Goal: Task Accomplishment & Management: Complete application form

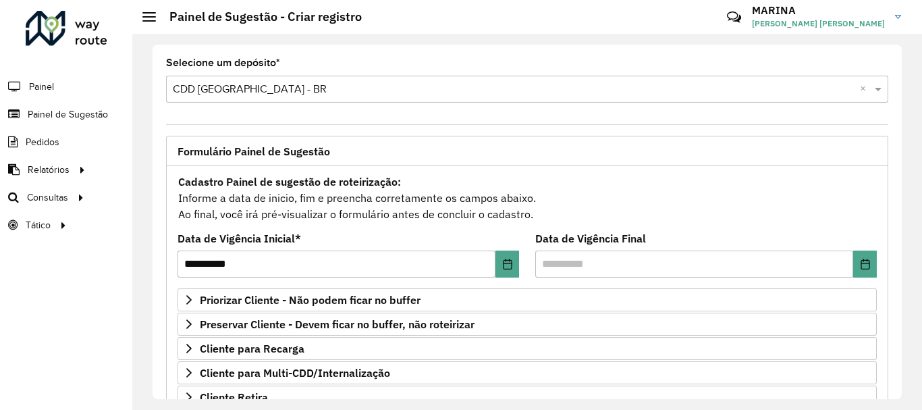
scroll to position [135, 0]
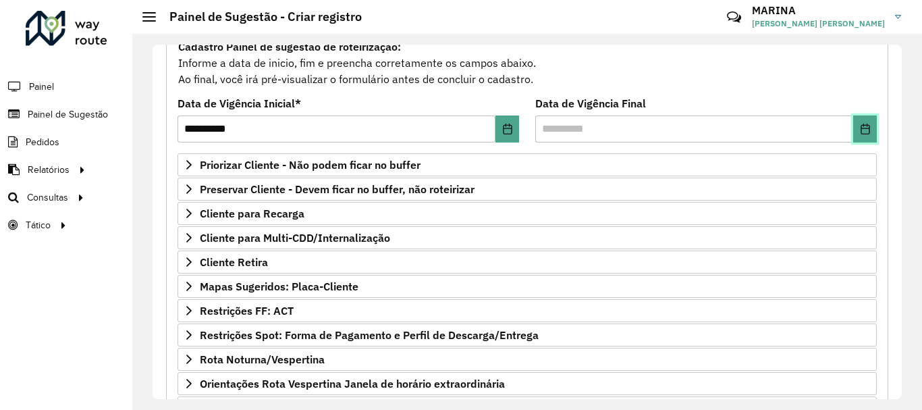
click at [872, 122] on button "Choose Date" at bounding box center [865, 128] width 24 height 27
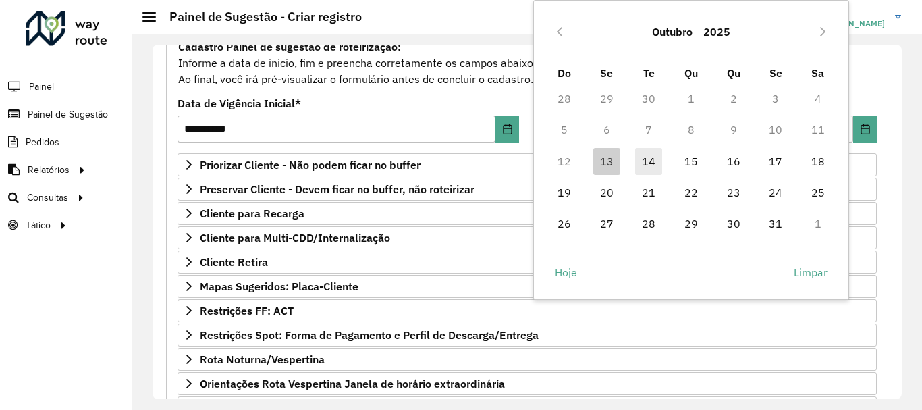
click at [650, 163] on span "14" at bounding box center [648, 161] width 27 height 27
type input "**********"
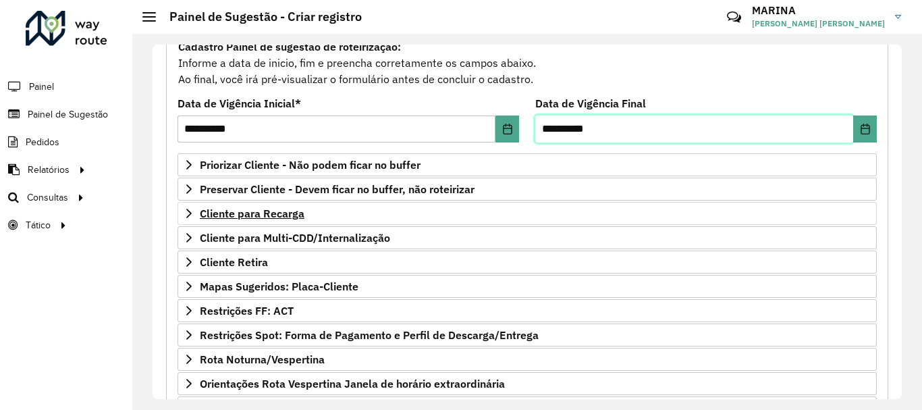
scroll to position [263, 0]
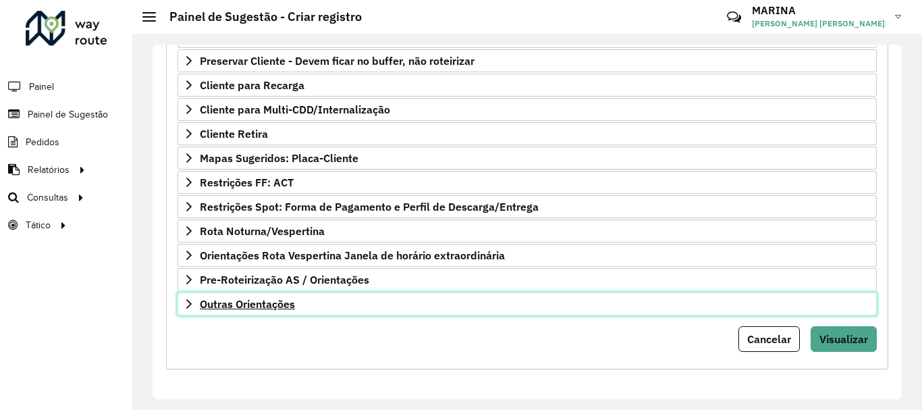
click at [347, 308] on link "Outras Orientações" at bounding box center [527, 303] width 699 height 23
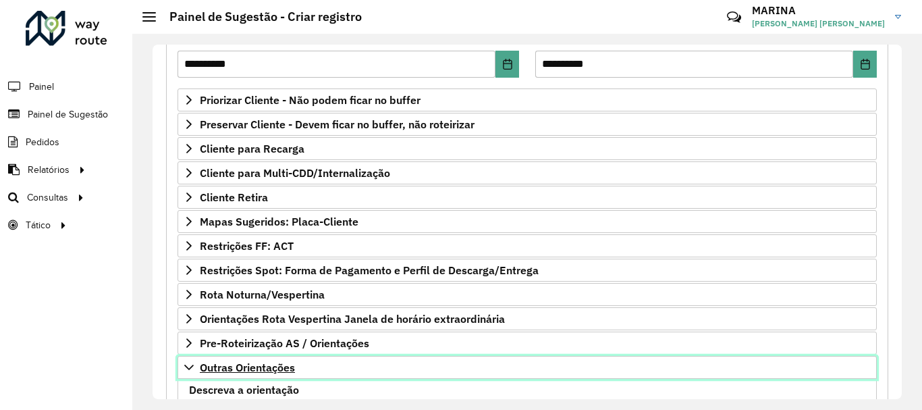
scroll to position [132, 0]
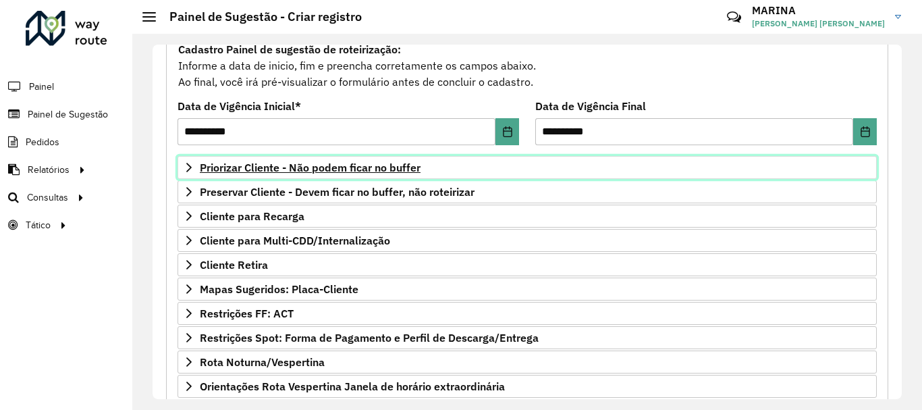
click at [182, 167] on link "Priorizar Cliente - Não podem ficar no buffer" at bounding box center [527, 167] width 699 height 23
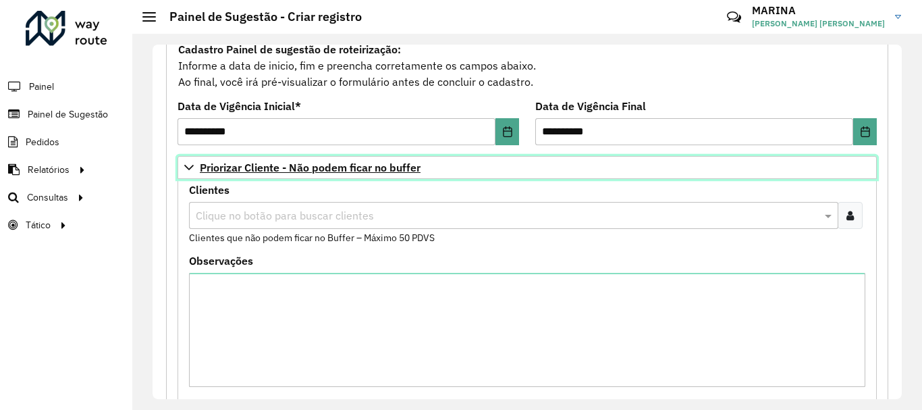
click at [182, 167] on link "Priorizar Cliente - Não podem ficar no buffer" at bounding box center [527, 167] width 699 height 23
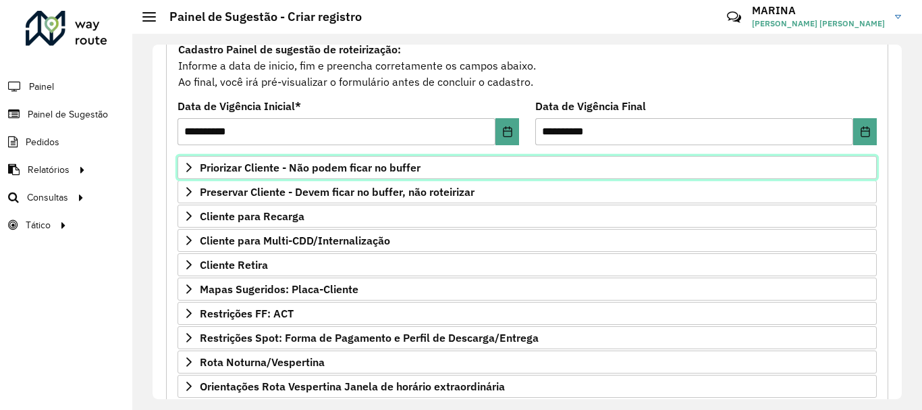
scroll to position [418, 0]
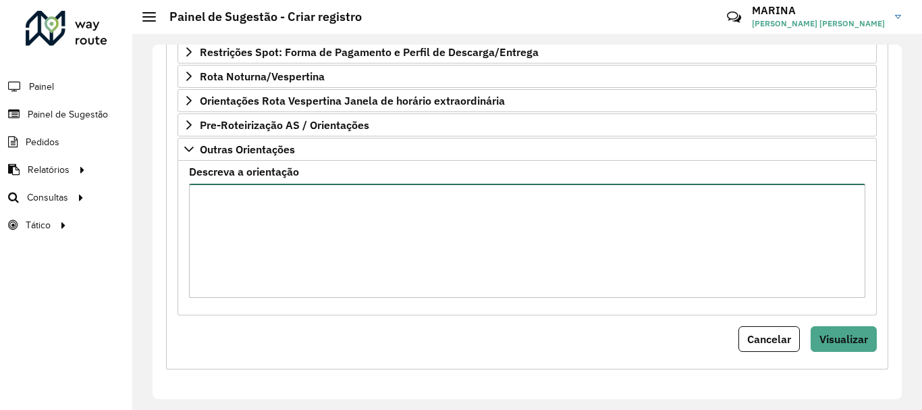
click at [321, 219] on textarea "Descreva a orientação" at bounding box center [527, 241] width 676 height 114
paste textarea "**********"
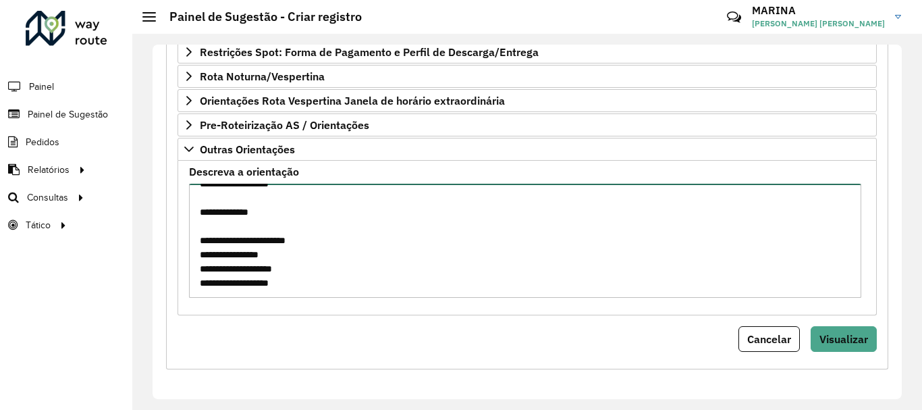
scroll to position [544, 0]
paste textarea "**********"
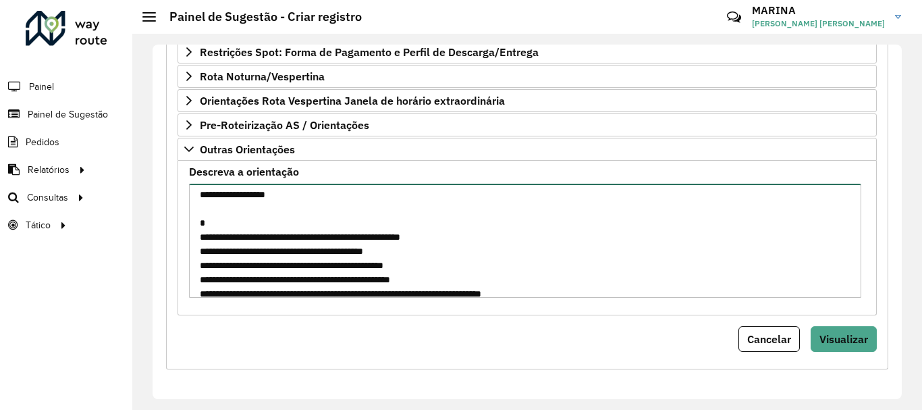
scroll to position [681, 0]
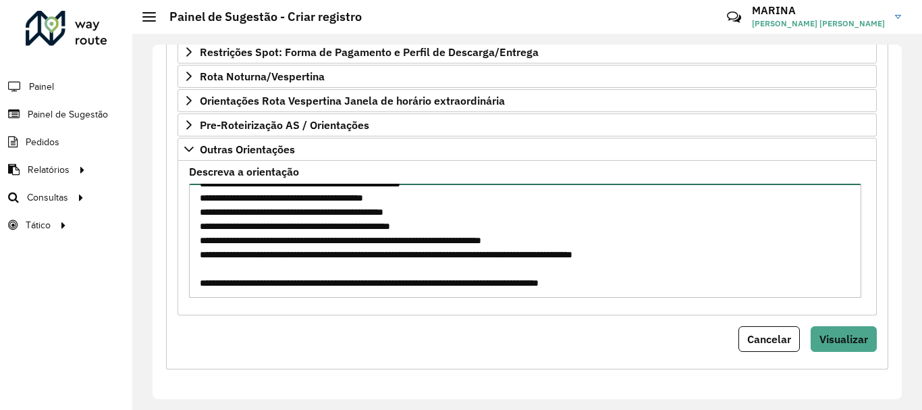
drag, startPoint x: 732, startPoint y: 267, endPoint x: 184, endPoint y: 265, distance: 547.5
click at [184, 265] on formly-field "Descreva a orientação" at bounding box center [527, 238] width 693 height 142
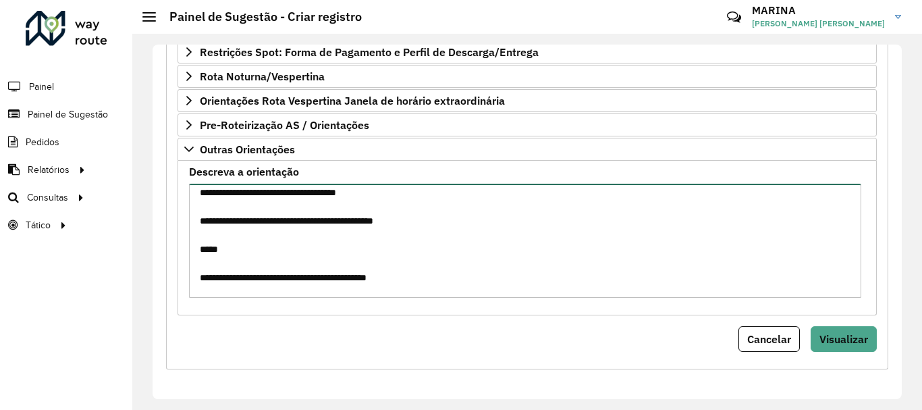
scroll to position [0, 0]
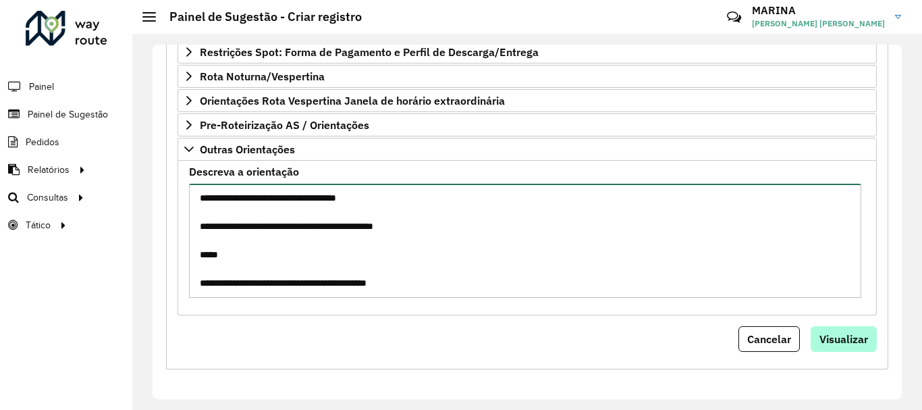
type textarea "**********"
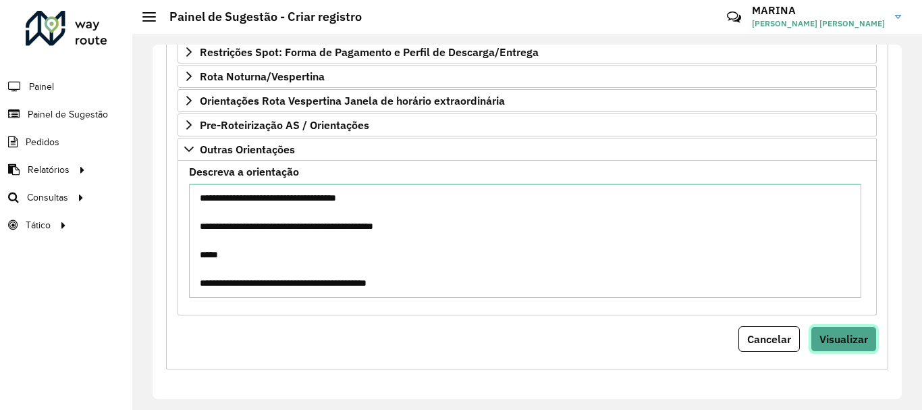
click at [857, 339] on span "Visualizar" at bounding box center [844, 339] width 49 height 14
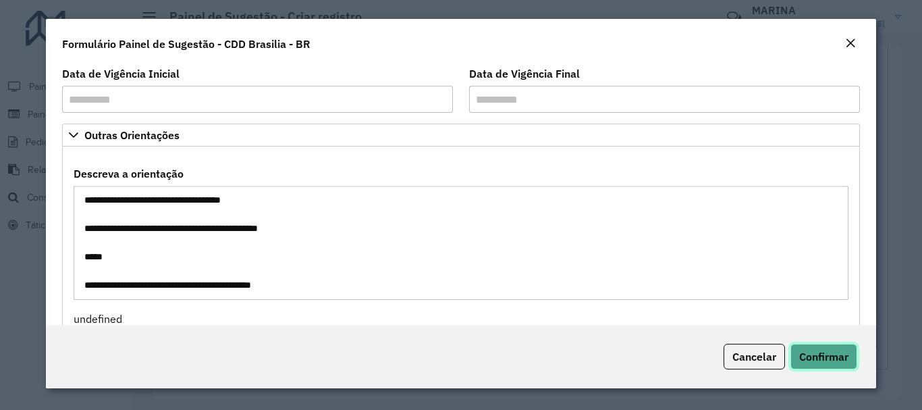
click at [840, 363] on span "Confirmar" at bounding box center [823, 357] width 49 height 14
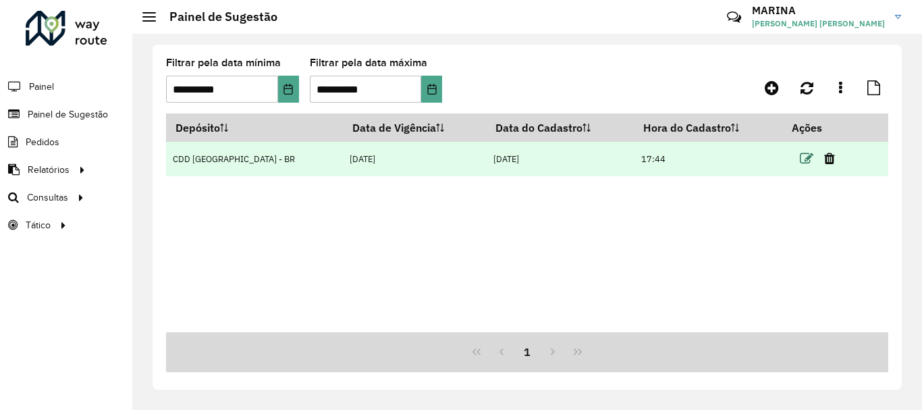
click at [800, 157] on icon at bounding box center [807, 159] width 14 height 14
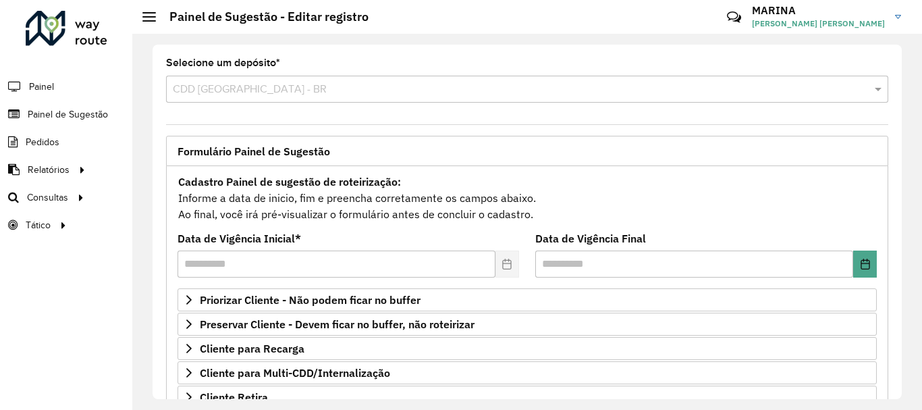
scroll to position [263, 0]
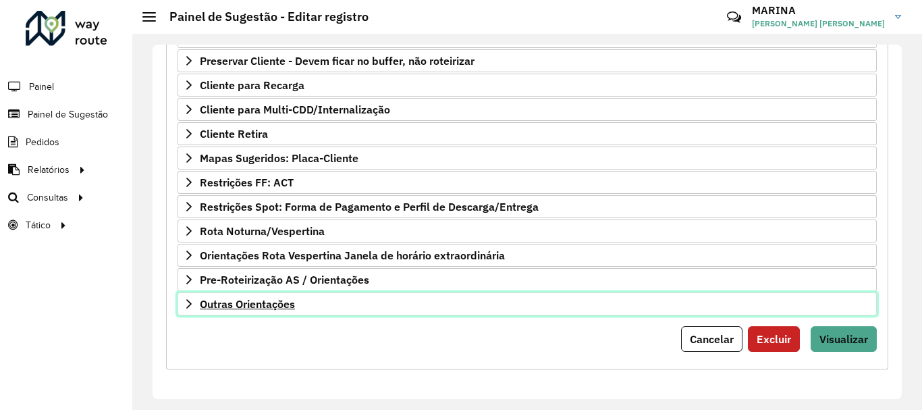
click at [436, 298] on link "Outras Orientações" at bounding box center [527, 303] width 699 height 23
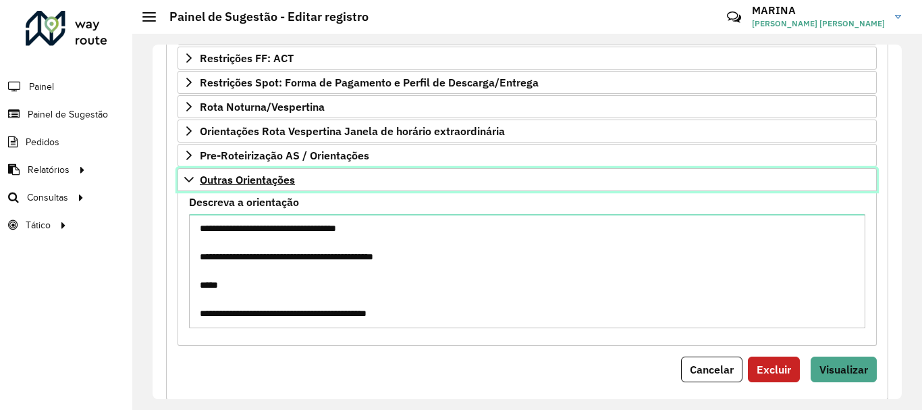
scroll to position [418, 0]
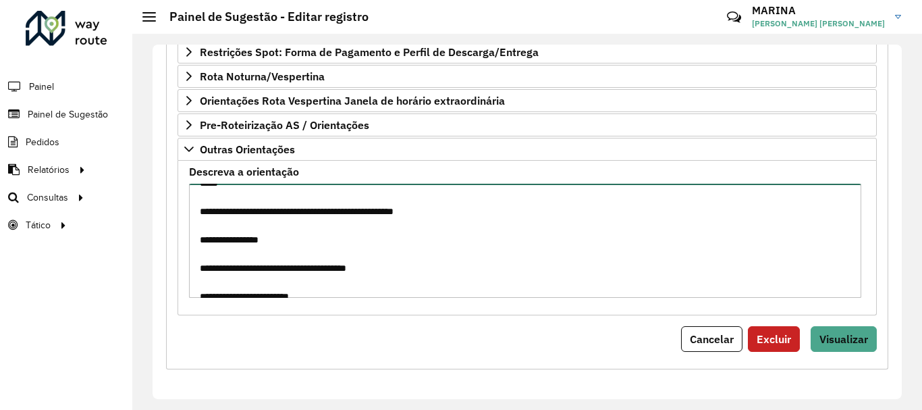
drag, startPoint x: 471, startPoint y: 286, endPoint x: 447, endPoint y: 290, distance: 24.8
click at [447, 290] on textarea "Descreva a orientação" at bounding box center [525, 241] width 672 height 114
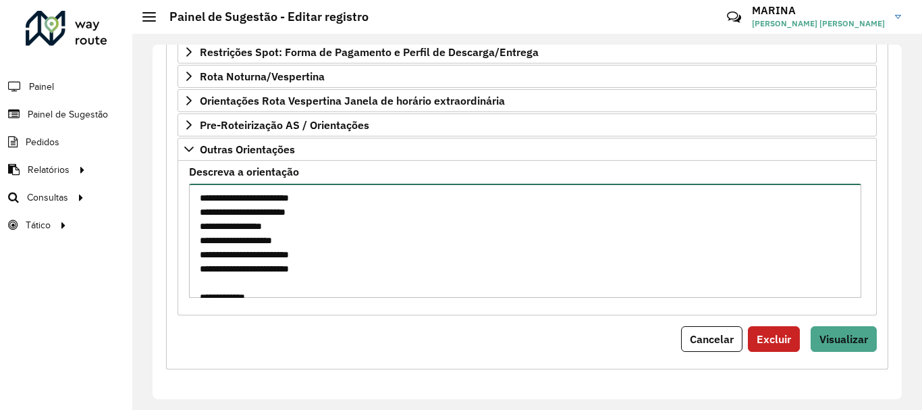
scroll to position [681, 0]
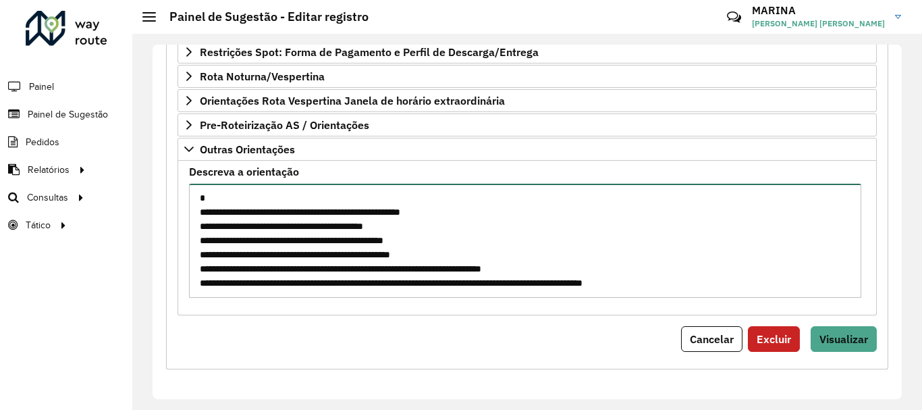
drag, startPoint x: 201, startPoint y: 194, endPoint x: 530, endPoint y: 339, distance: 359.1
click at [530, 339] on form "**********" at bounding box center [527, 53] width 699 height 597
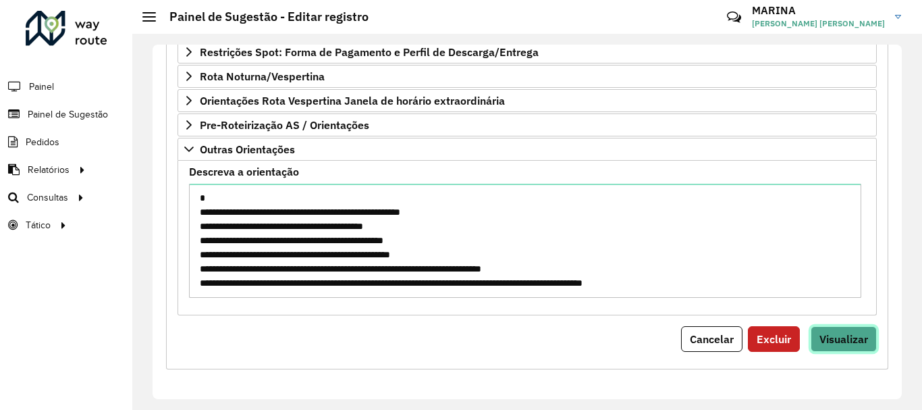
click at [853, 327] on button "Visualizar" at bounding box center [844, 339] width 66 height 26
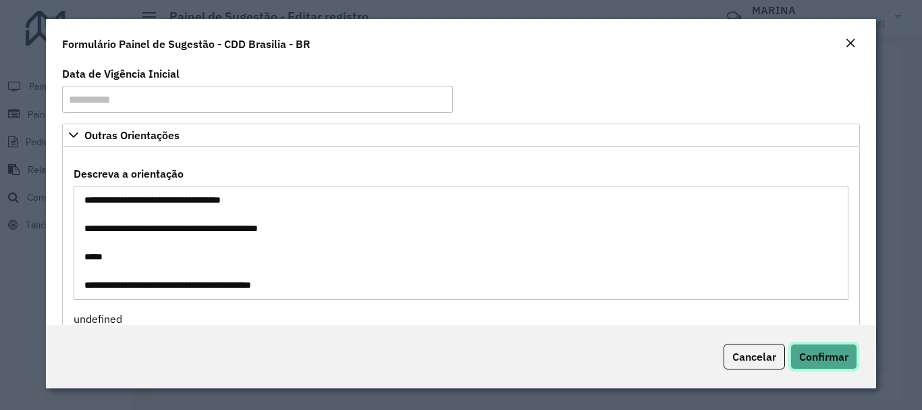
click at [832, 365] on button "Confirmar" at bounding box center [824, 357] width 67 height 26
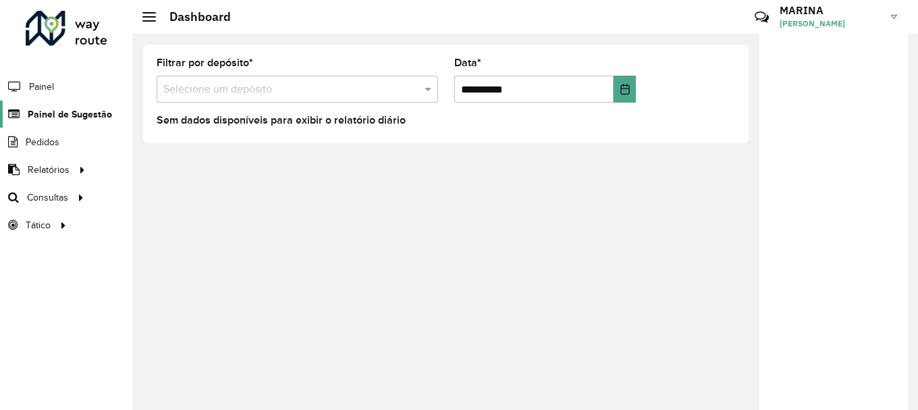
click at [85, 111] on span "Painel de Sugestão" at bounding box center [70, 114] width 84 height 14
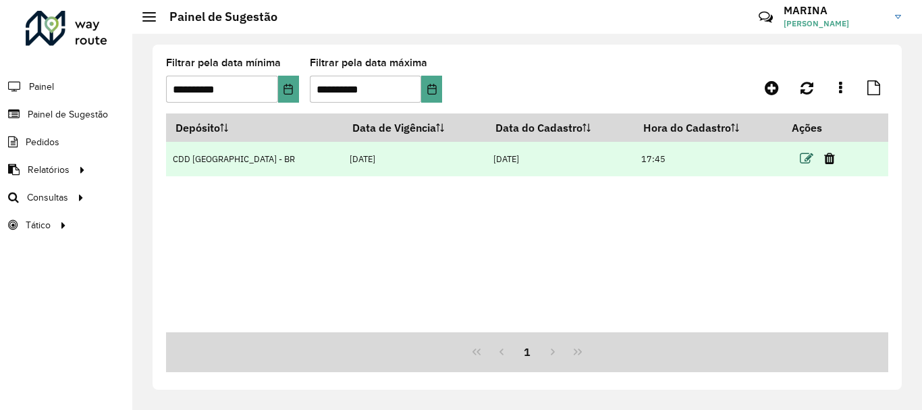
click at [800, 156] on icon at bounding box center [807, 159] width 14 height 14
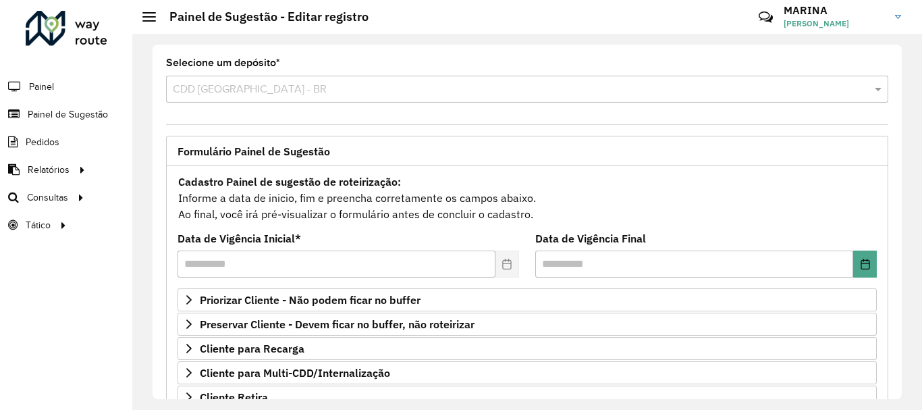
scroll to position [135, 0]
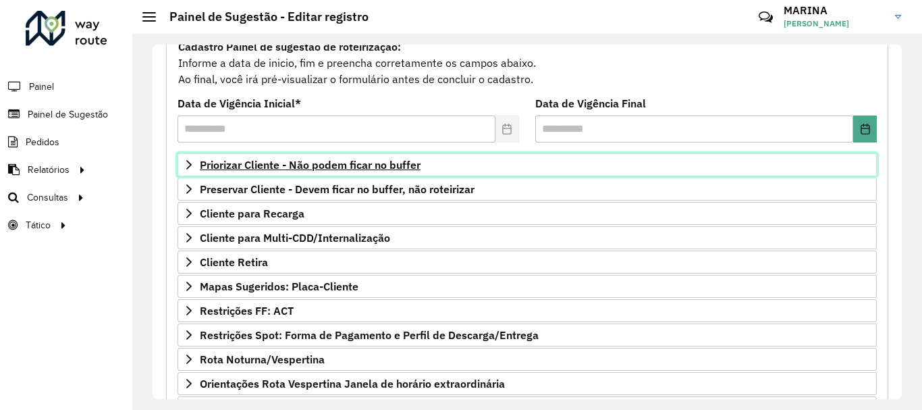
click at [191, 161] on icon at bounding box center [189, 164] width 11 height 11
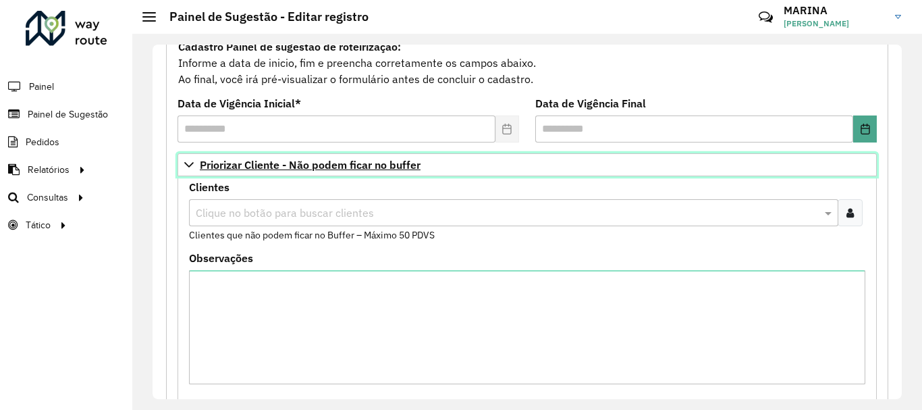
scroll to position [203, 0]
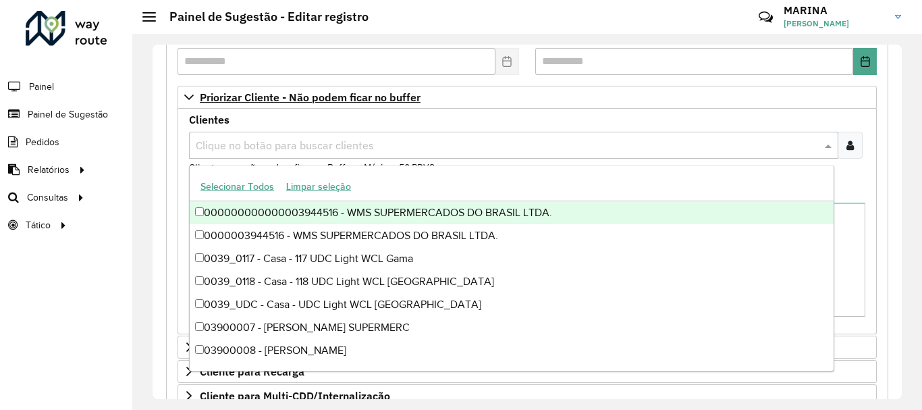
click at [240, 141] on input "text" at bounding box center [506, 146] width 629 height 16
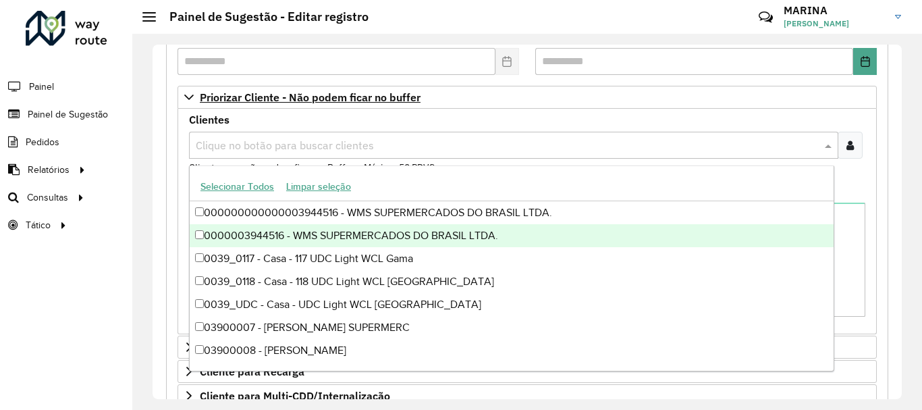
paste input "*****"
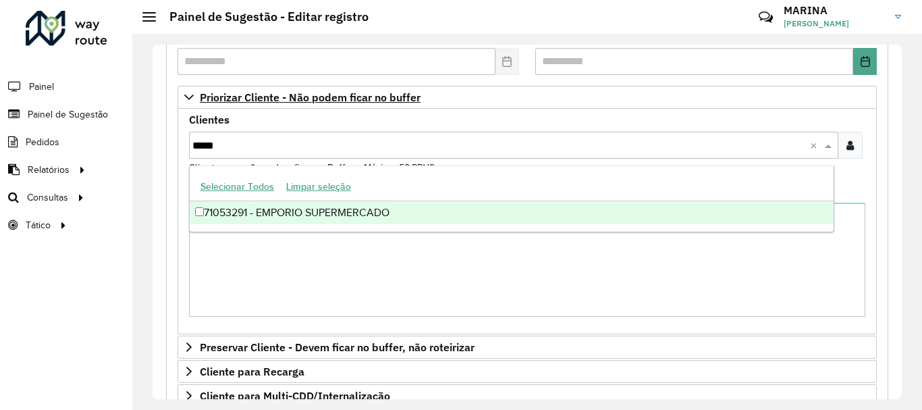
type input "*****"
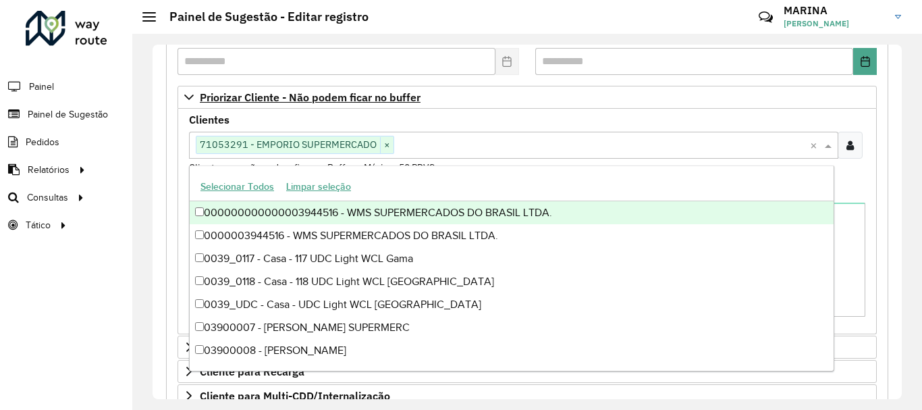
click at [180, 146] on div "Clientes Clique no botão para buscar clientes 71053291 - EMPORIO SUPERMERCADO ×…" at bounding box center [527, 221] width 699 height 225
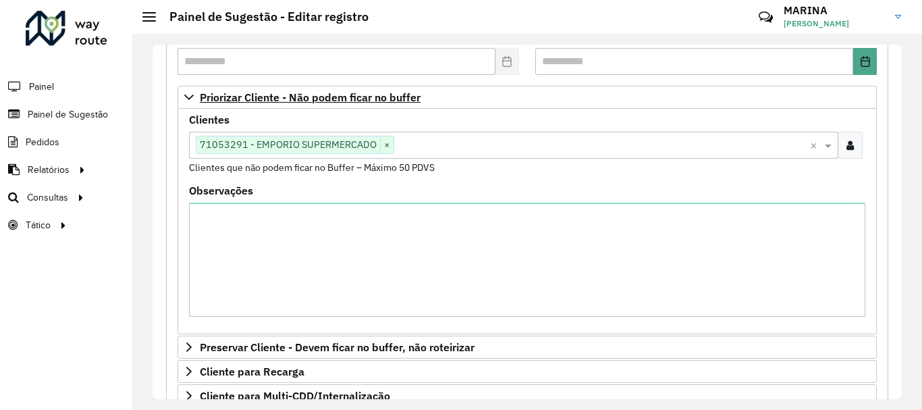
click at [180, 142] on div "Clientes Clique no botão para buscar clientes 71053291 - EMPORIO SUPERMERCADO ×…" at bounding box center [527, 221] width 699 height 225
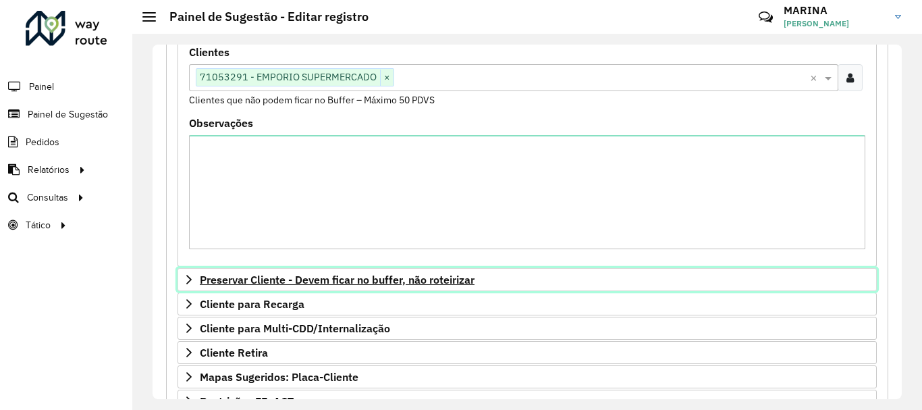
click at [187, 282] on icon at bounding box center [189, 279] width 11 height 11
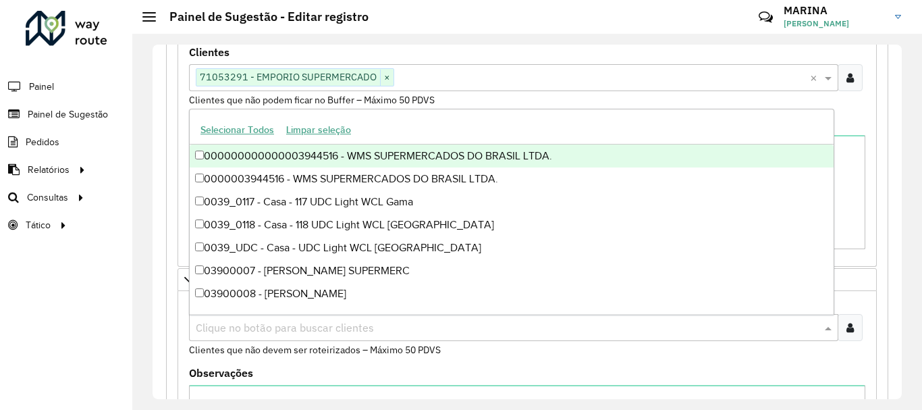
click at [269, 323] on input "text" at bounding box center [506, 328] width 629 height 16
paste input "*****"
type input "*****"
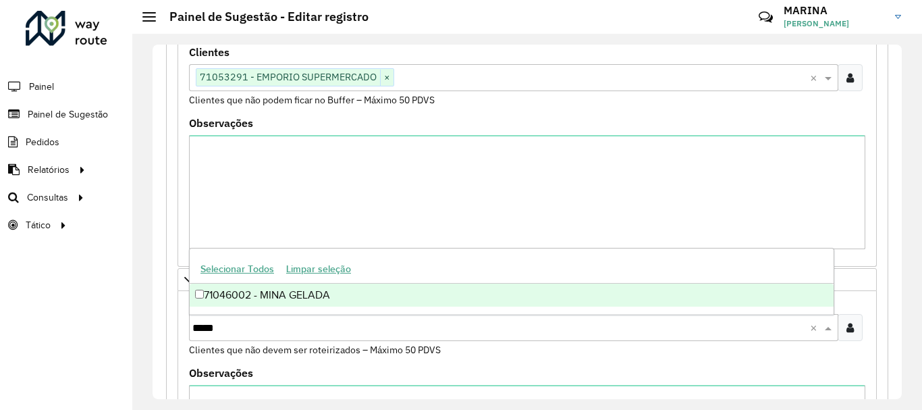
click at [295, 294] on div "71046002 - MINA GELADA" at bounding box center [512, 295] width 644 height 23
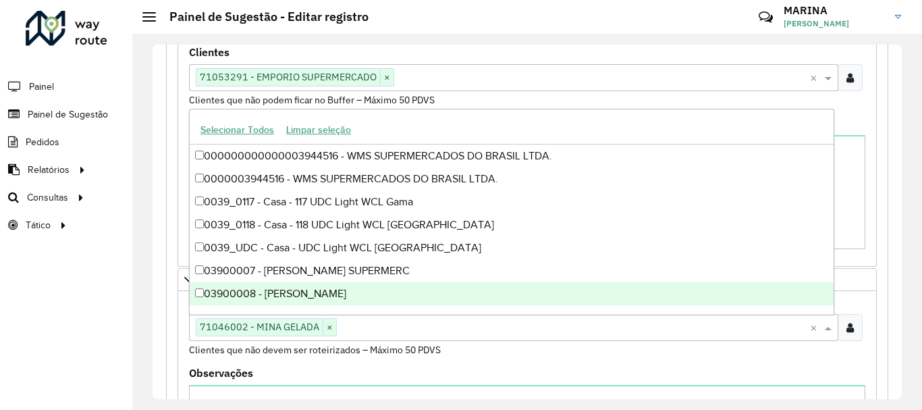
click at [152, 299] on div "**********" at bounding box center [527, 222] width 790 height 376
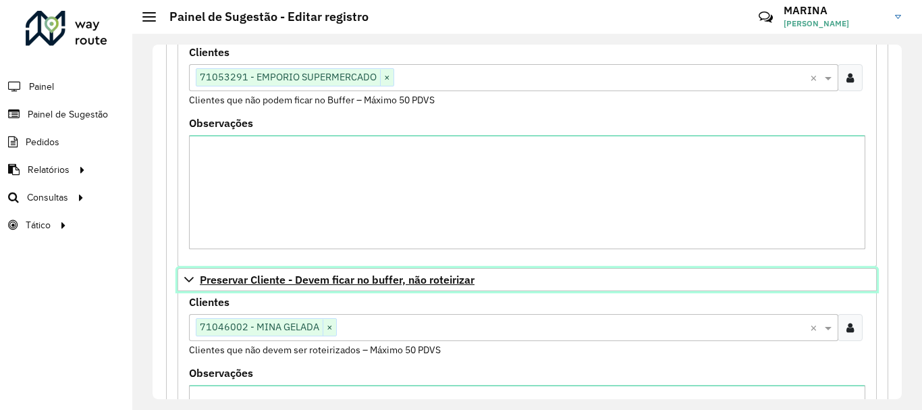
click at [188, 275] on icon at bounding box center [189, 279] width 11 height 11
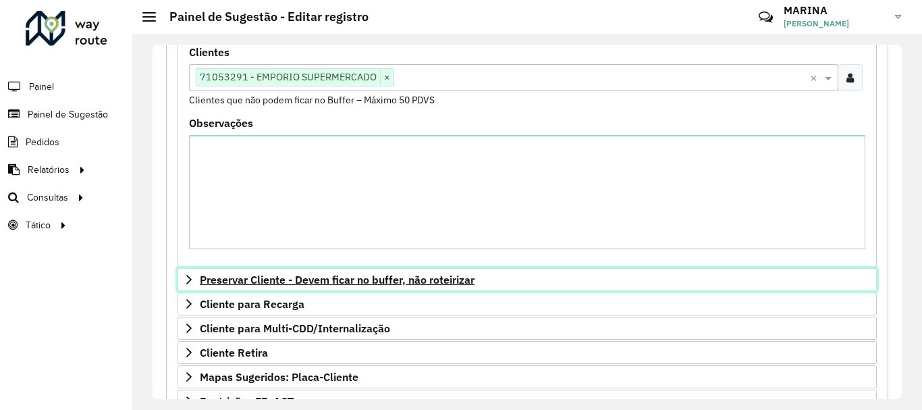
scroll to position [135, 0]
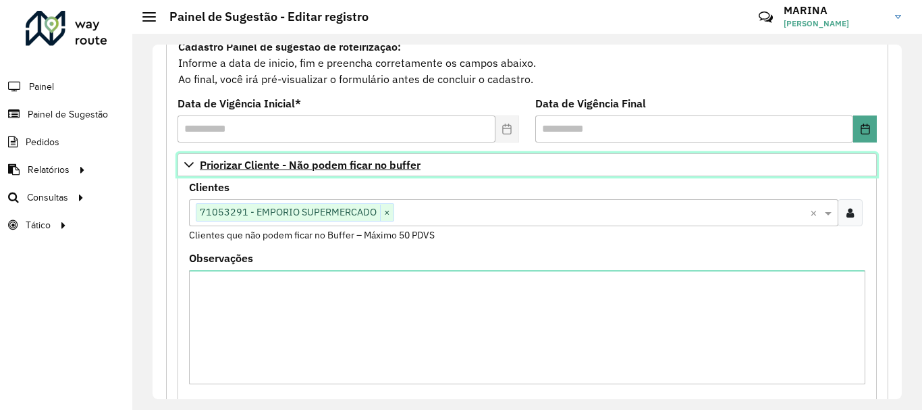
click at [186, 164] on icon at bounding box center [188, 164] width 9 height 5
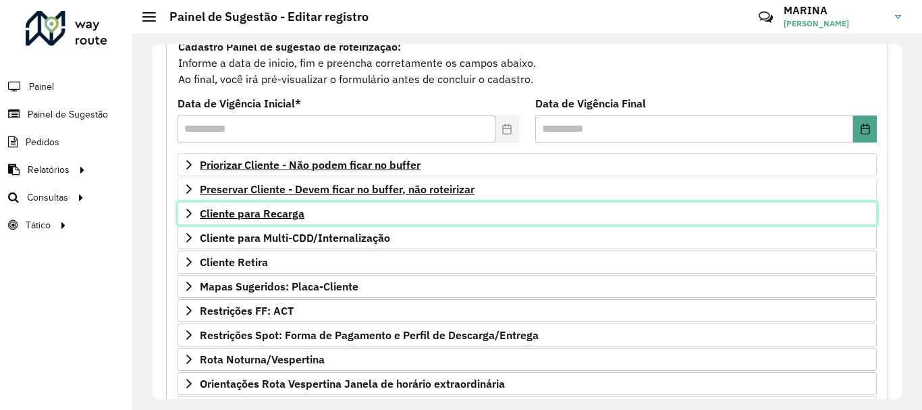
click at [190, 211] on icon at bounding box center [189, 213] width 11 height 11
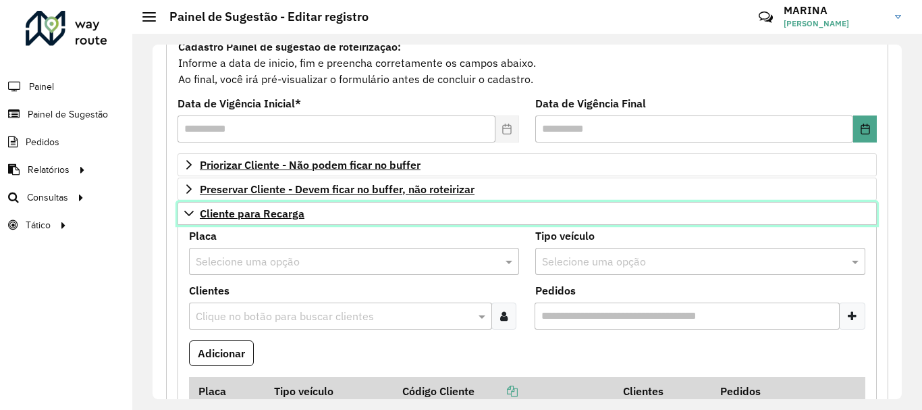
click at [188, 215] on icon at bounding box center [189, 213] width 11 height 11
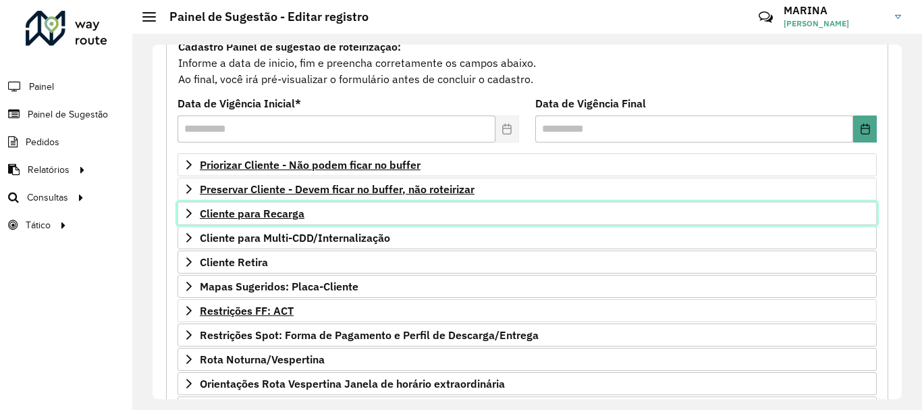
scroll to position [263, 0]
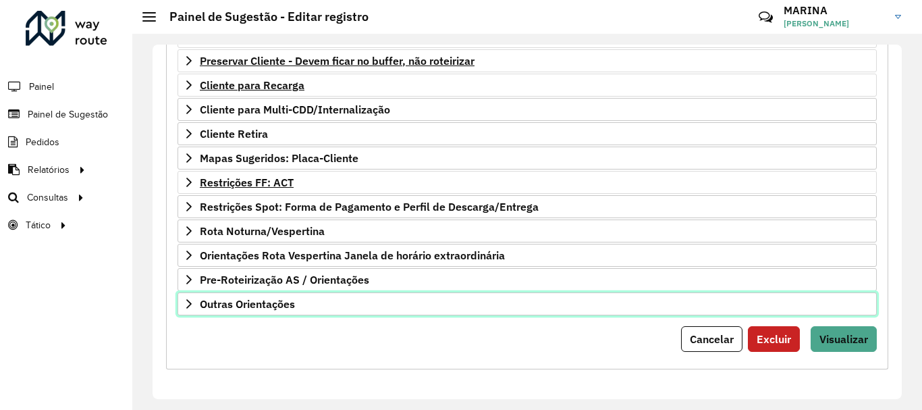
click at [350, 298] on link "Outras Orientações" at bounding box center [527, 303] width 699 height 23
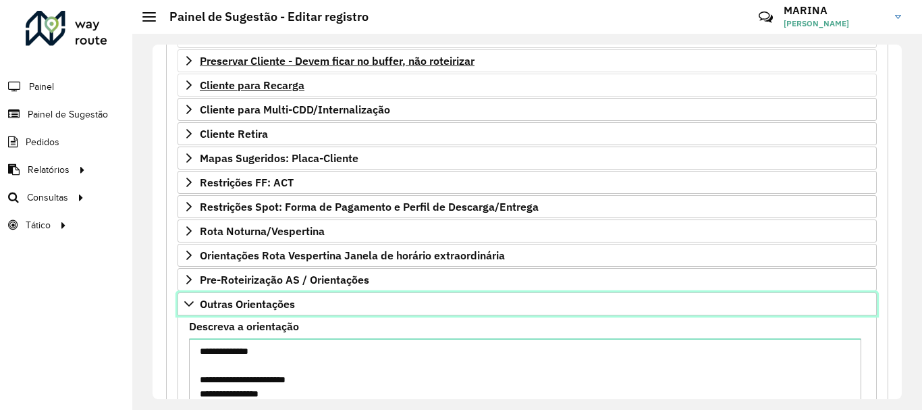
scroll to position [473, 0]
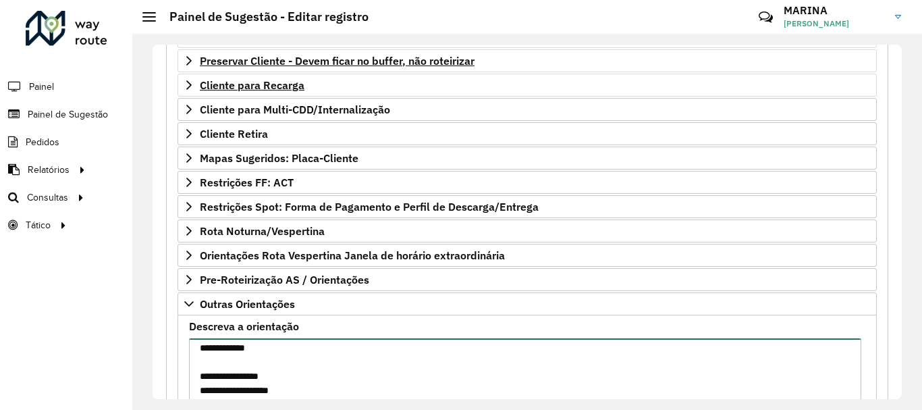
drag, startPoint x: 314, startPoint y: 370, endPoint x: 201, endPoint y: 376, distance: 112.9
click at [201, 376] on textarea "Descreva a orientação" at bounding box center [525, 395] width 672 height 114
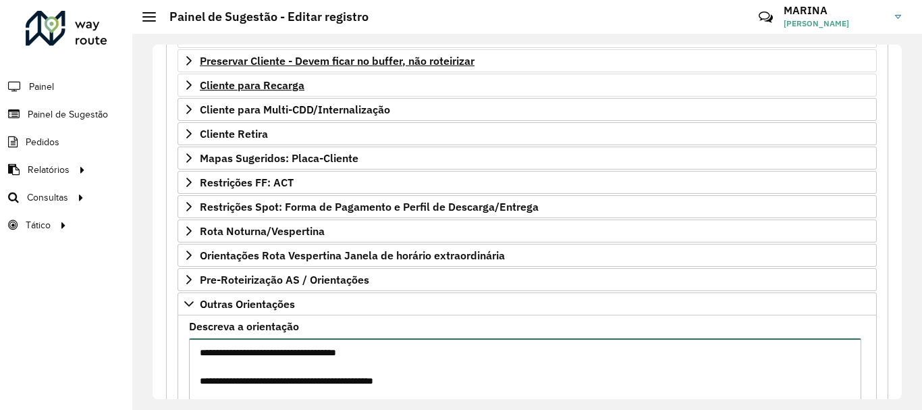
scroll to position [68, 0]
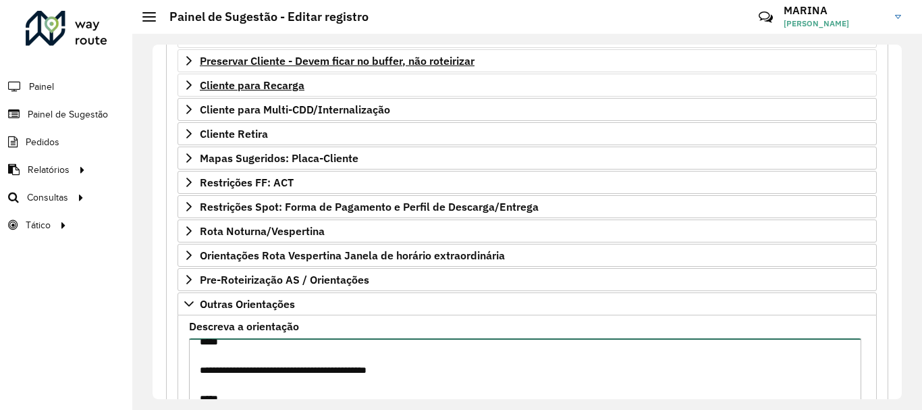
type textarea "**********"
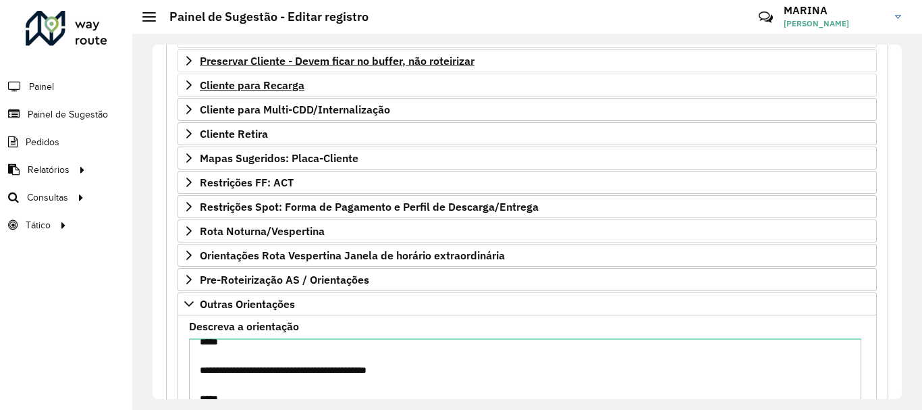
click at [144, 275] on div "**********" at bounding box center [527, 222] width 790 height 376
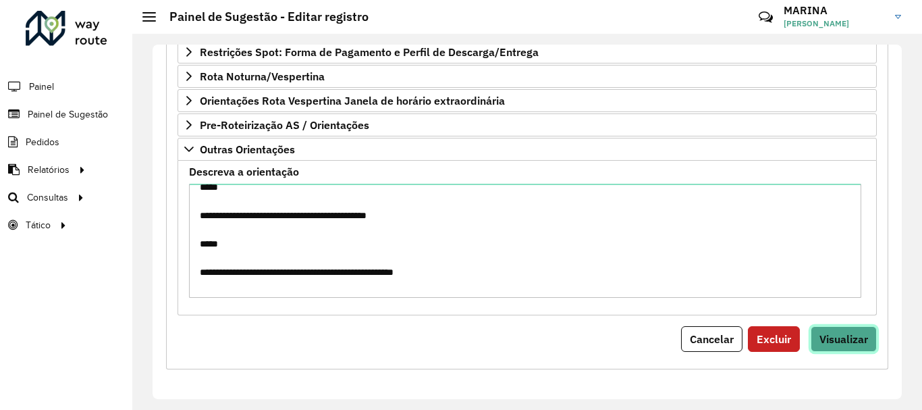
click at [844, 350] on button "Visualizar" at bounding box center [844, 339] width 66 height 26
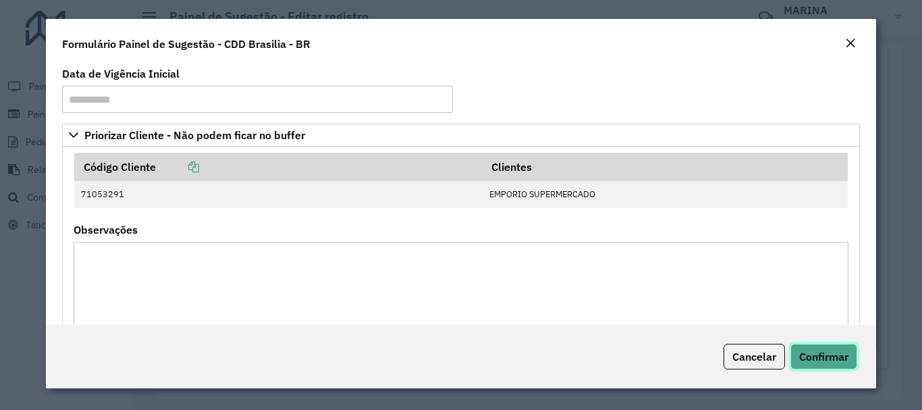
click at [831, 361] on span "Confirmar" at bounding box center [823, 357] width 49 height 14
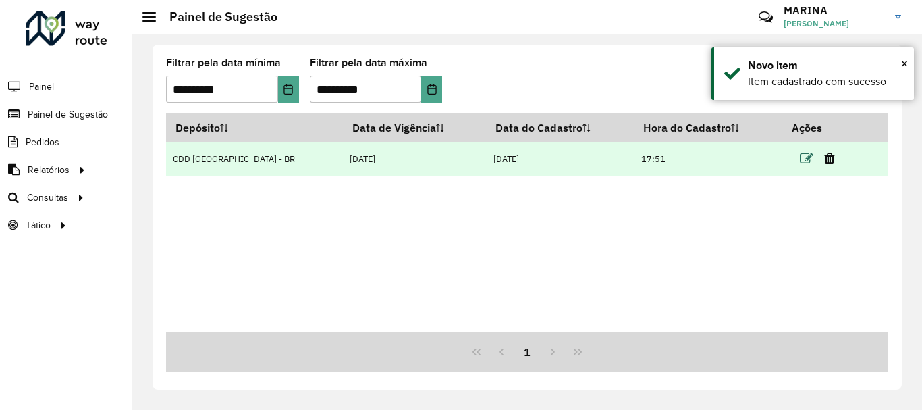
click at [800, 159] on icon at bounding box center [807, 159] width 14 height 14
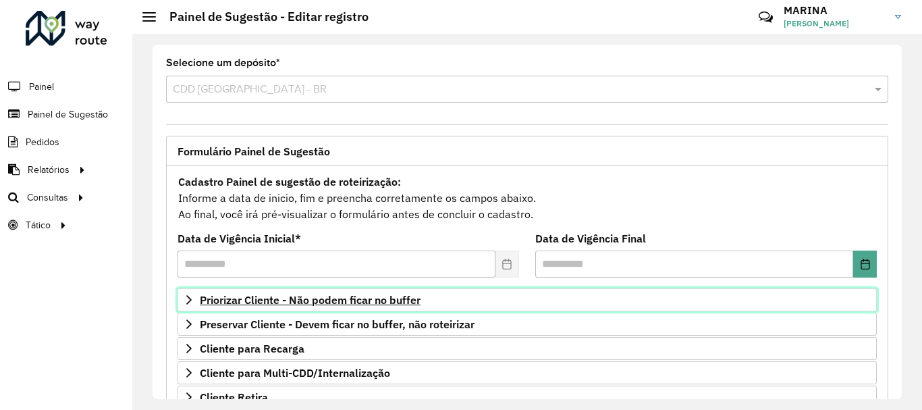
click at [186, 297] on icon at bounding box center [189, 299] width 11 height 11
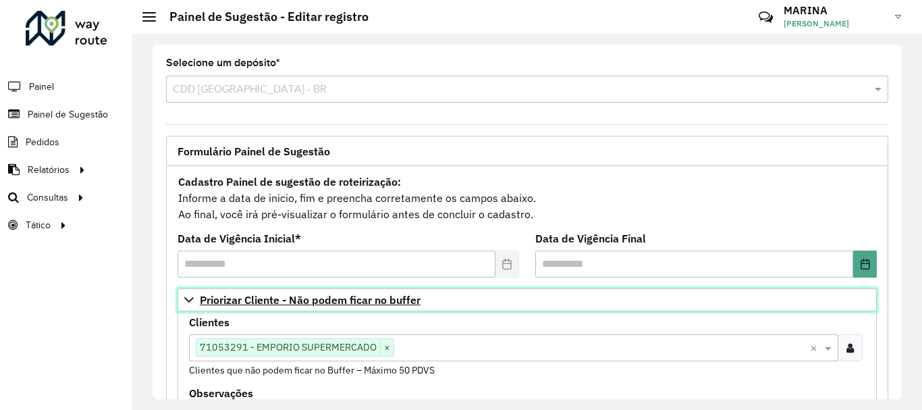
scroll to position [135, 0]
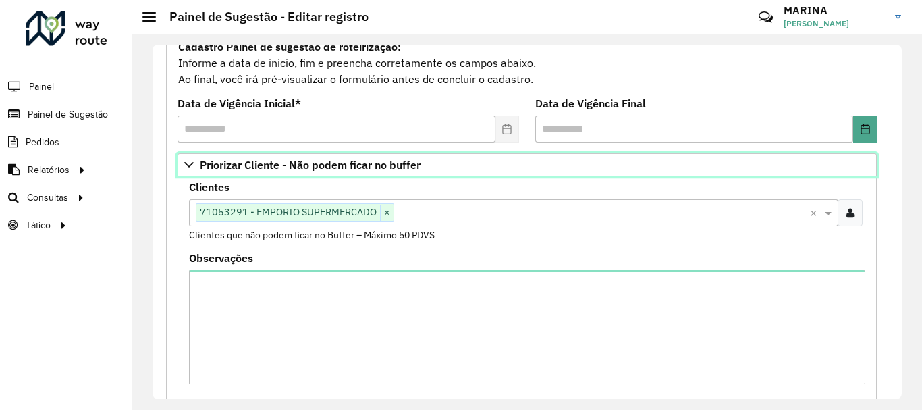
click at [186, 161] on icon at bounding box center [189, 164] width 11 height 11
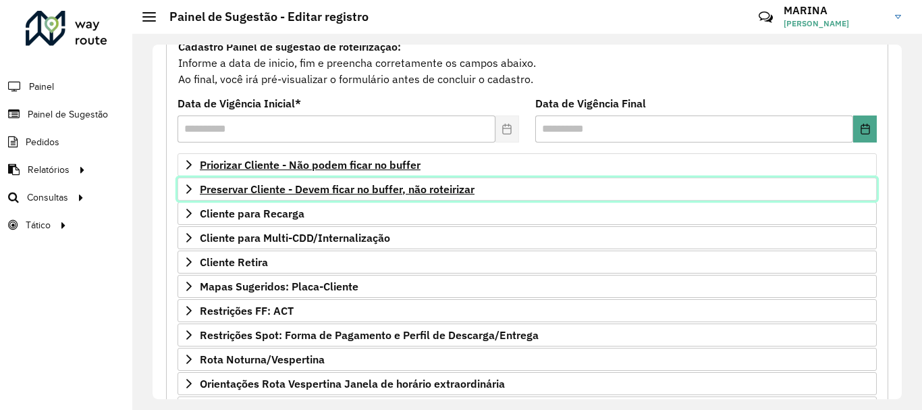
click at [189, 186] on icon at bounding box center [189, 189] width 11 height 11
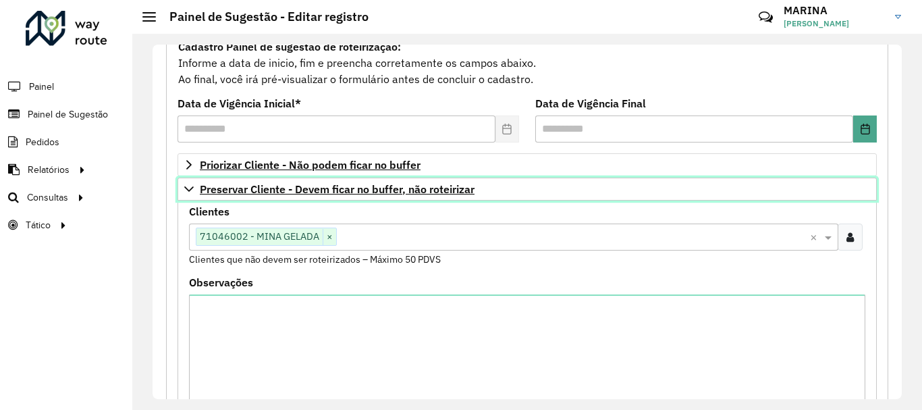
scroll to position [489, 0]
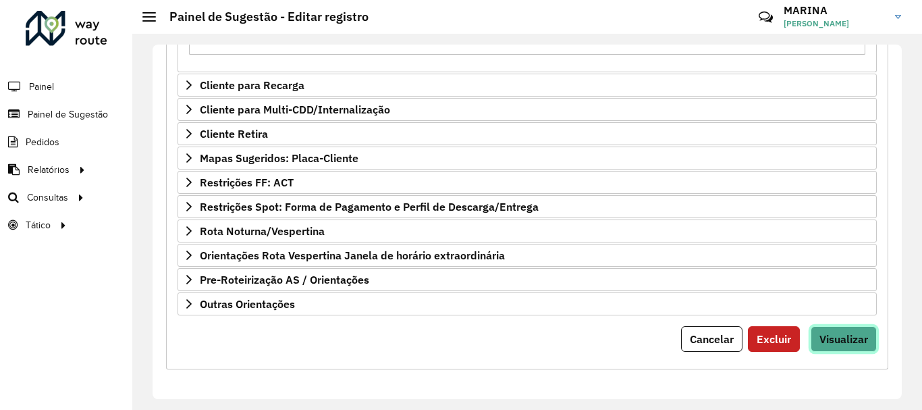
click at [836, 342] on span "Visualizar" at bounding box center [844, 339] width 49 height 14
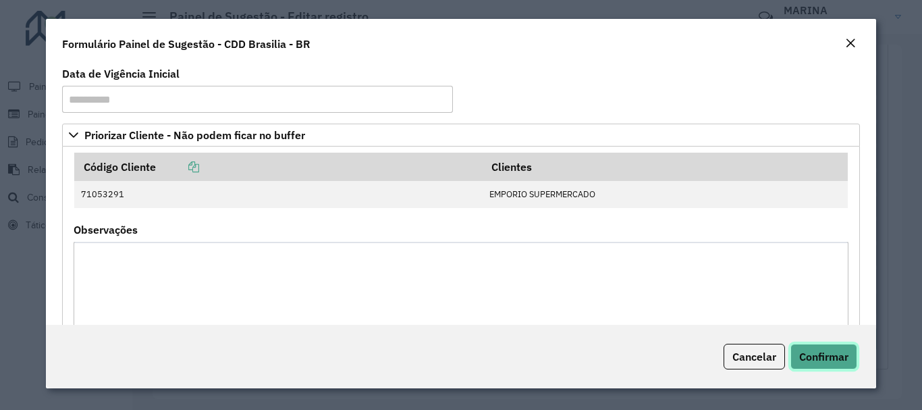
click at [822, 361] on span "Confirmar" at bounding box center [823, 357] width 49 height 14
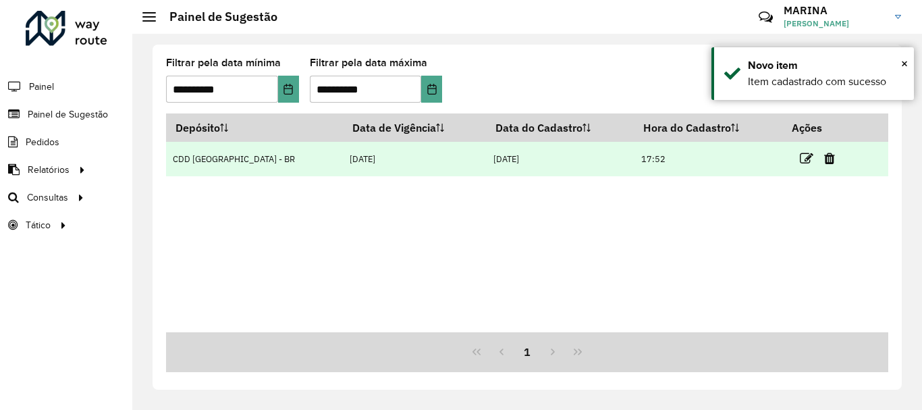
click at [789, 152] on td at bounding box center [823, 159] width 81 height 34
click at [800, 157] on icon at bounding box center [807, 159] width 14 height 14
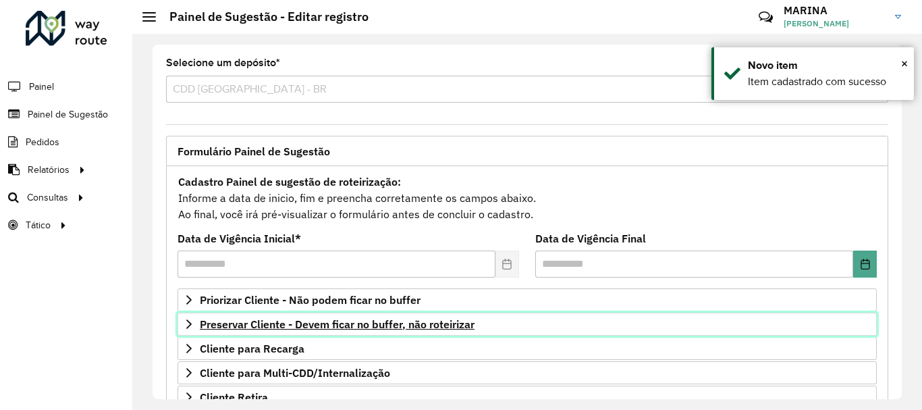
click at [186, 323] on icon at bounding box center [189, 324] width 11 height 11
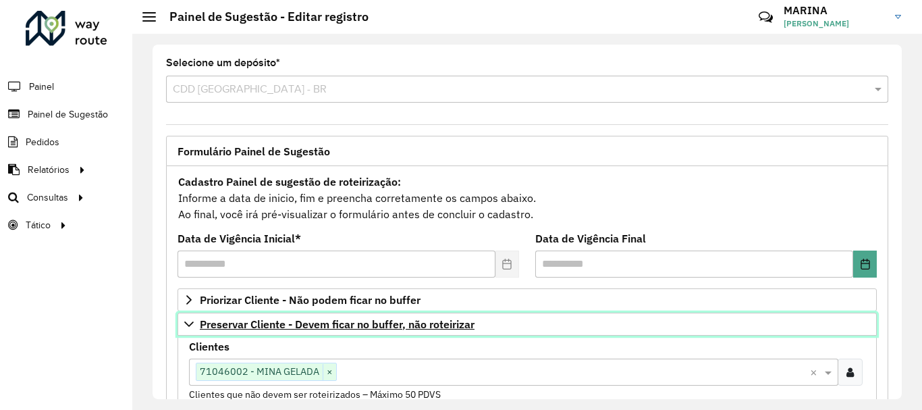
click at [186, 323] on icon at bounding box center [188, 323] width 9 height 5
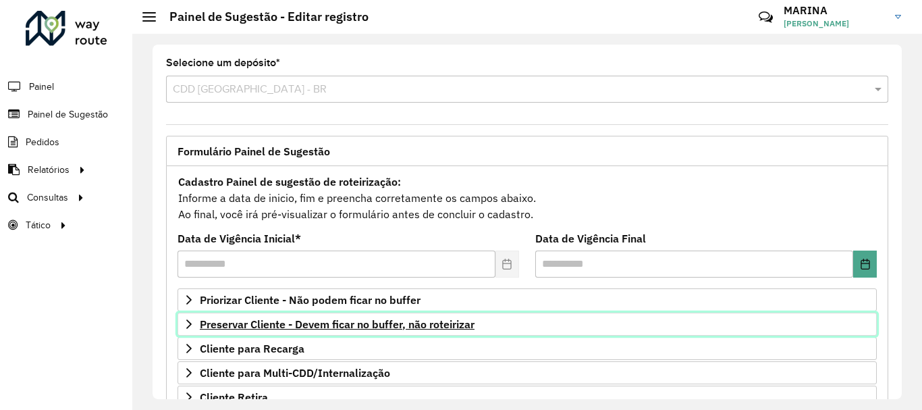
scroll to position [263, 0]
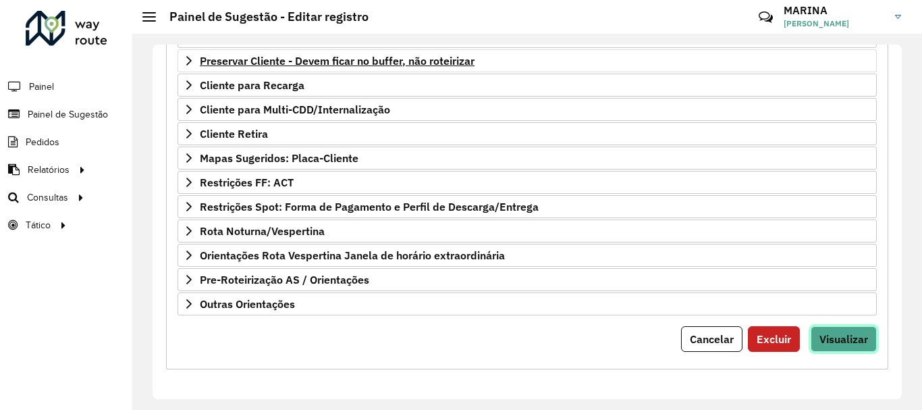
click at [824, 350] on button "Visualizar" at bounding box center [844, 339] width 66 height 26
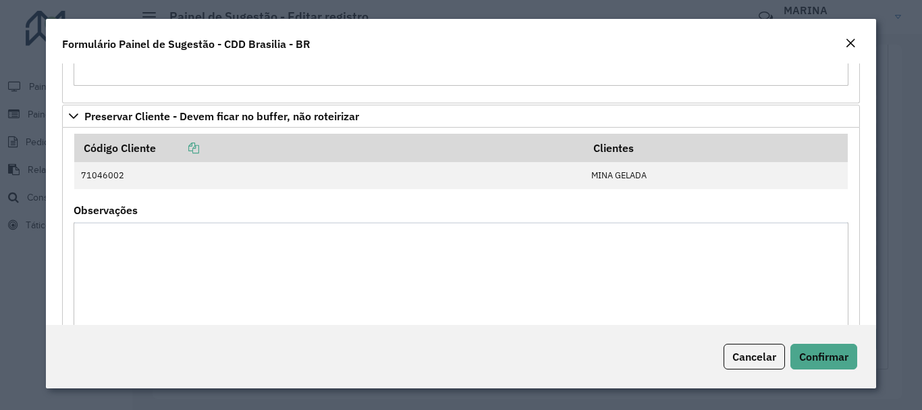
scroll to position [540, 0]
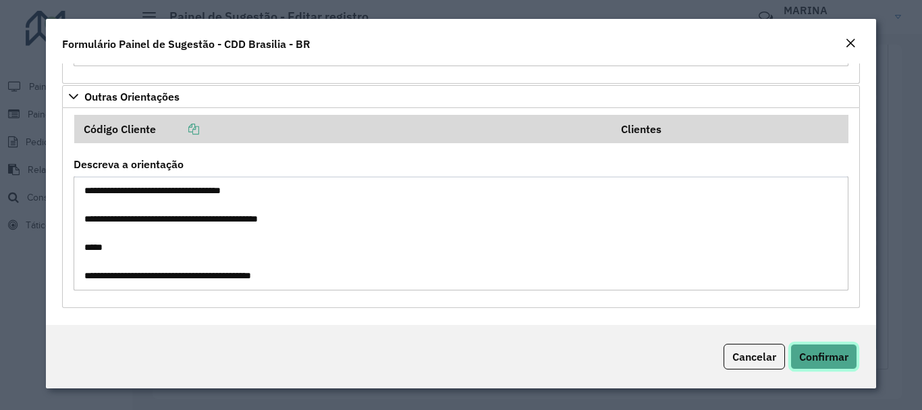
click at [841, 356] on span "Confirmar" at bounding box center [823, 357] width 49 height 14
